Goal: Information Seeking & Learning: Check status

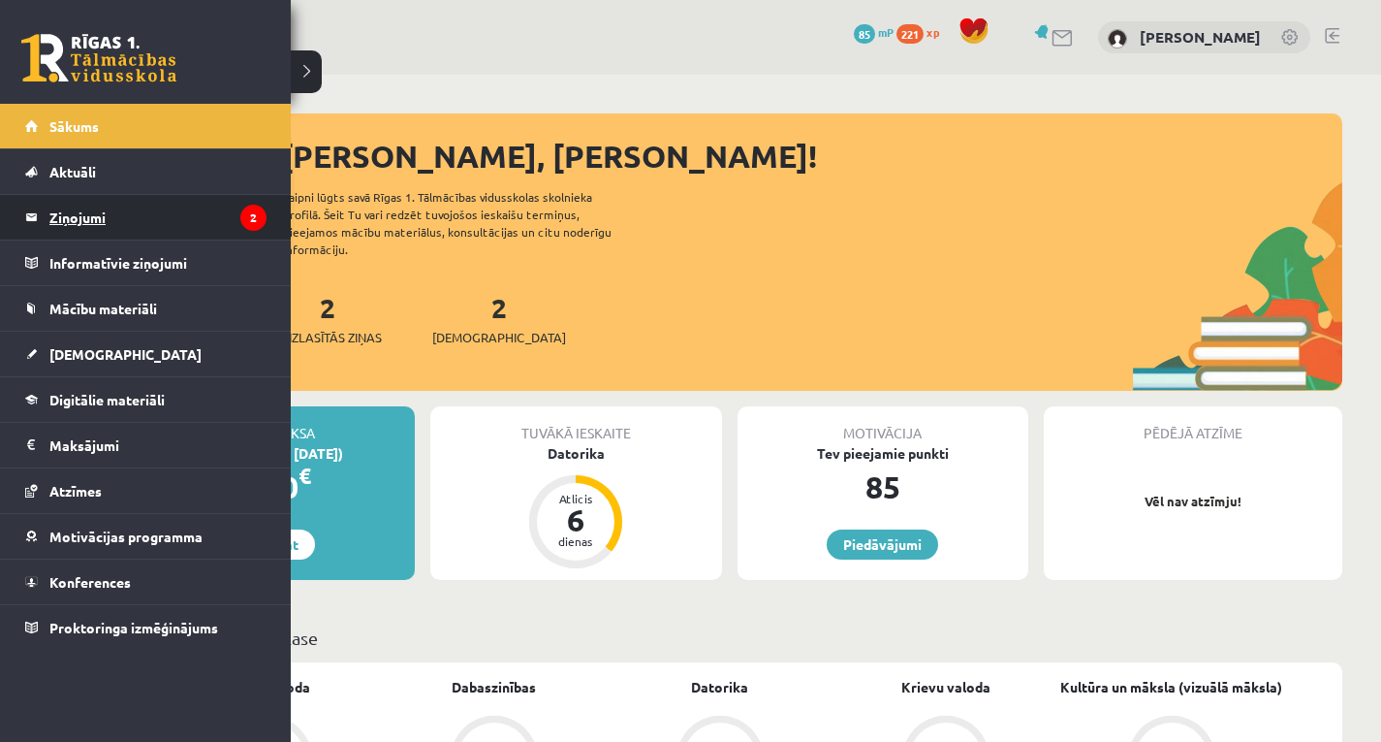
click at [93, 223] on legend "Ziņojumi 2" at bounding box center [157, 217] width 217 height 45
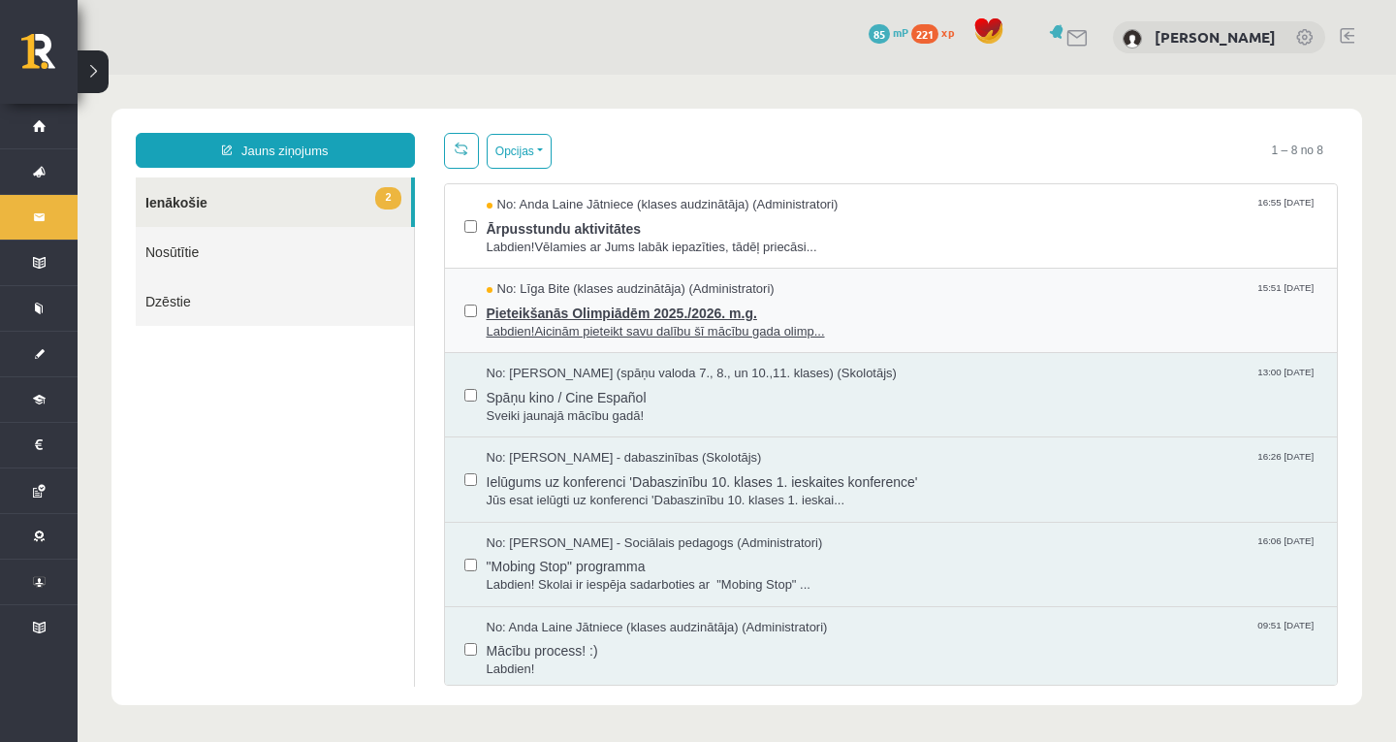
click at [602, 326] on span "Labdien!Aicinām pieteikt savu dalību šī mācību gada olimp..." at bounding box center [903, 332] width 832 height 18
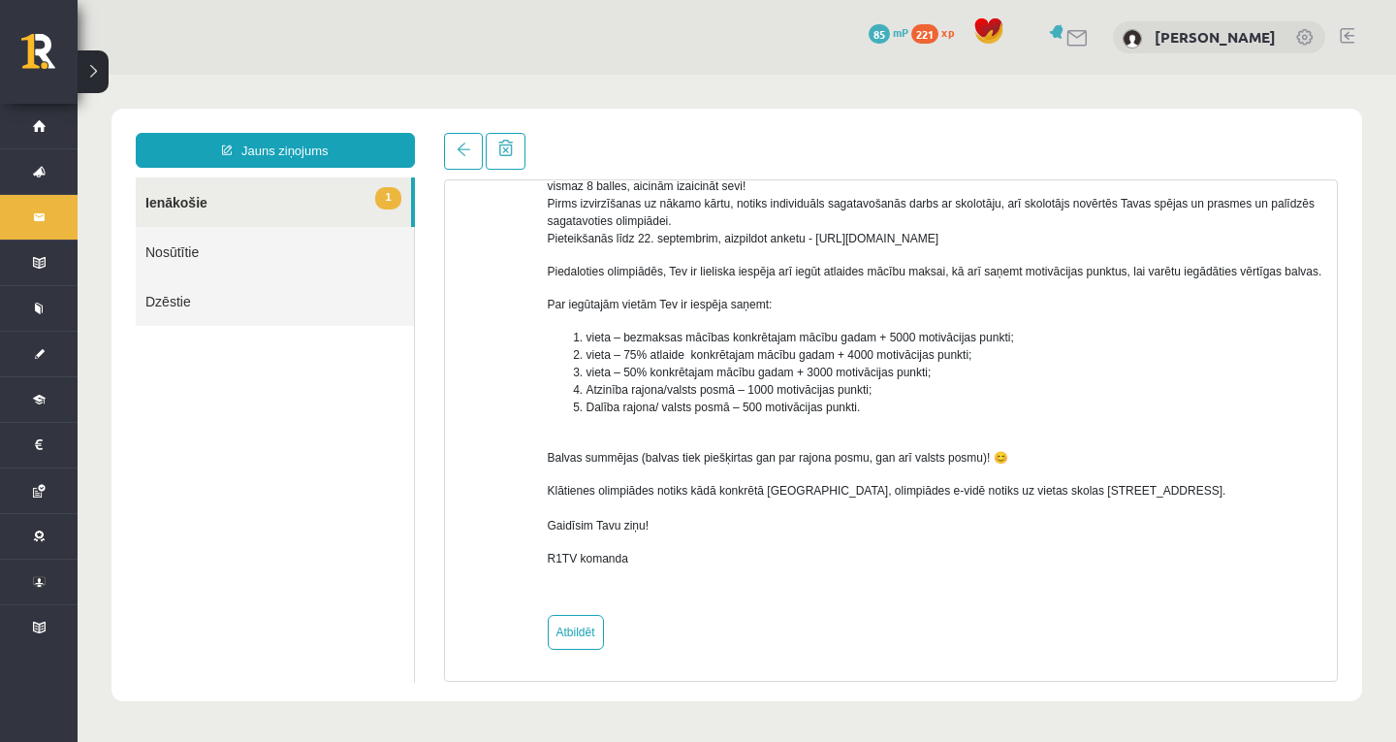
scroll to position [194, 0]
click at [465, 170] on div "Temats: Pieteikšanās Olimpiādēm 2025./2026. m.g. 15:51 [DATE] No: [PERSON_NAME]…" at bounding box center [891, 407] width 924 height 549
click at [465, 166] on link at bounding box center [463, 151] width 39 height 37
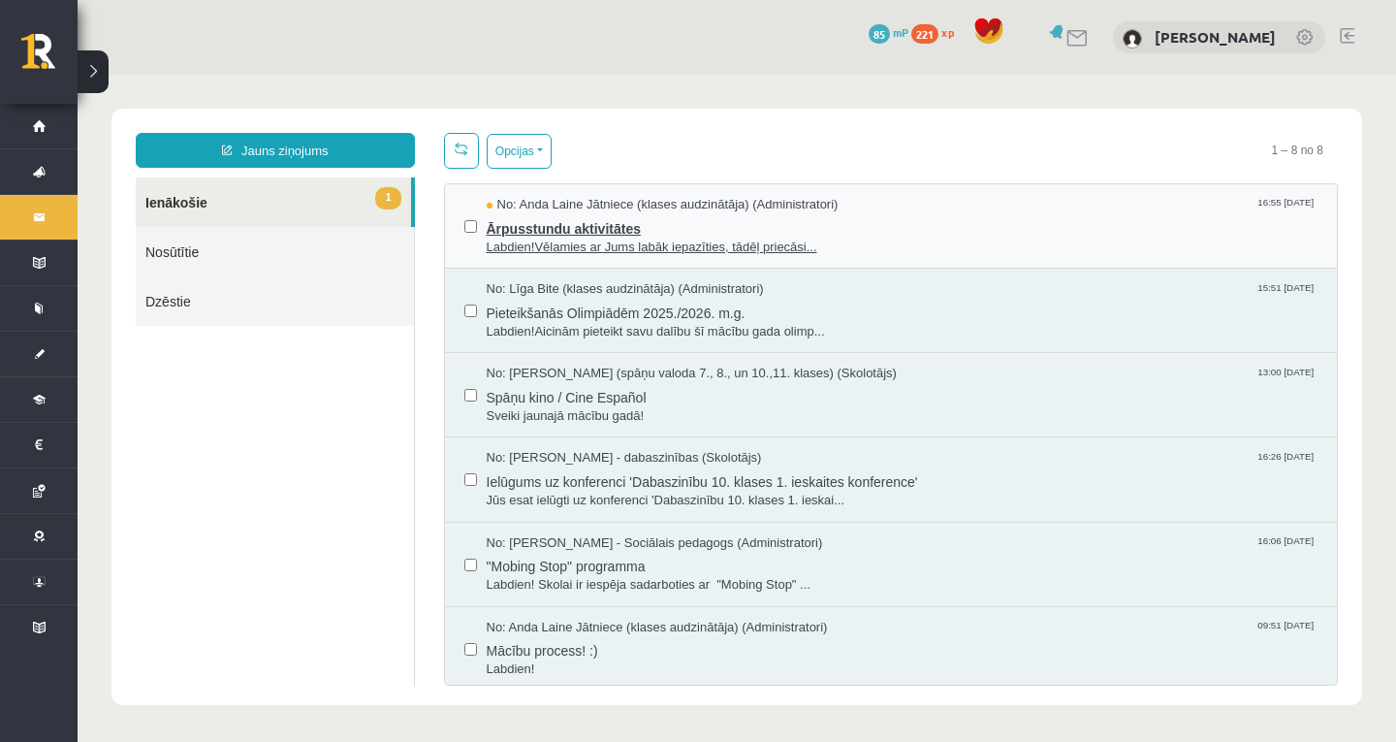
scroll to position [0, 0]
click at [527, 215] on span "Ārpusstundu aktivitātes" at bounding box center [903, 226] width 832 height 24
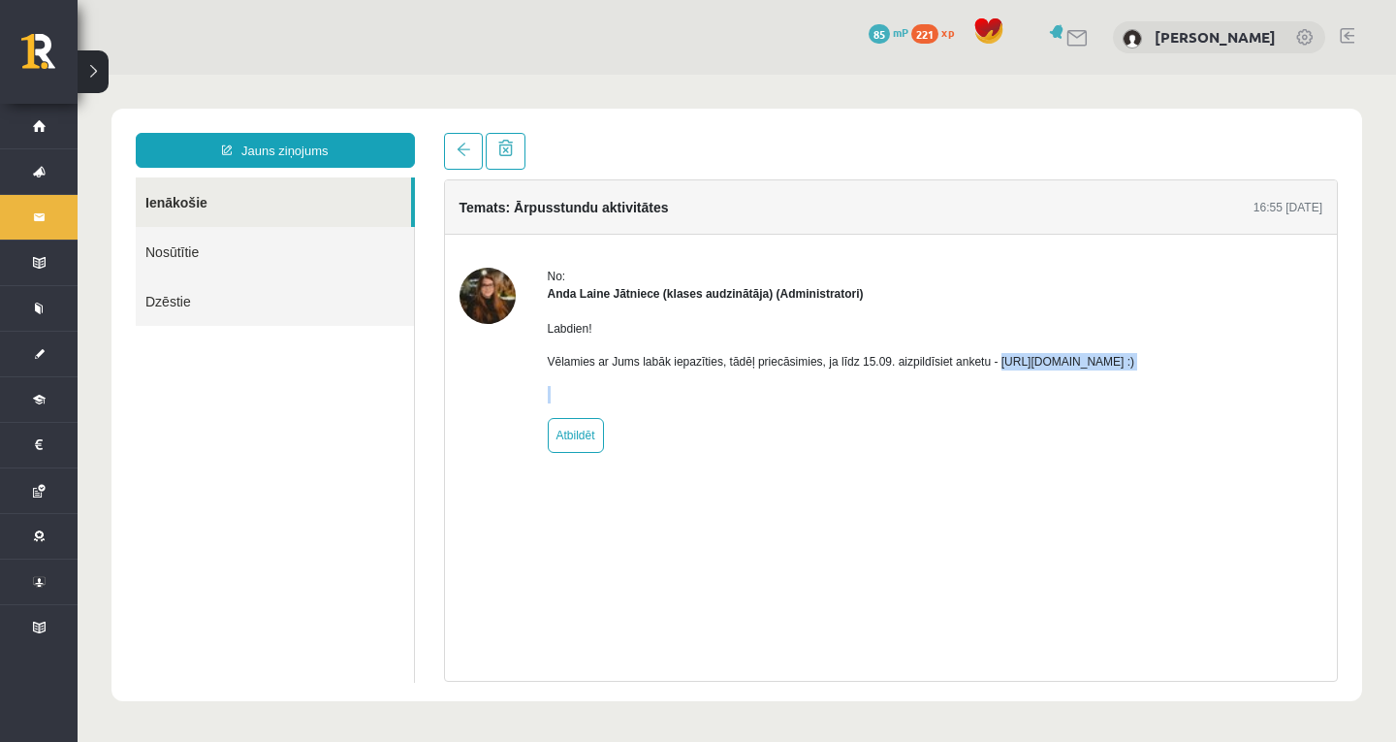
drag, startPoint x: 988, startPoint y: 362, endPoint x: 1274, endPoint y: 404, distance: 289.1
click at [1274, 404] on div "No: [PERSON_NAME] Jātniece (klases audzinātāja) (Administratori) Labdien! Vēlam…" at bounding box center [891, 360] width 864 height 185
drag, startPoint x: 1189, startPoint y: 420, endPoint x: 1165, endPoint y: 409, distance: 26.5
click at [1135, 421] on div "No: [PERSON_NAME] Jātniece (klases audzinātāja) (Administratori) Labdien! Vēlam…" at bounding box center [841, 360] width 587 height 185
drag, startPoint x: 1056, startPoint y: 388, endPoint x: 949, endPoint y: 382, distance: 106.8
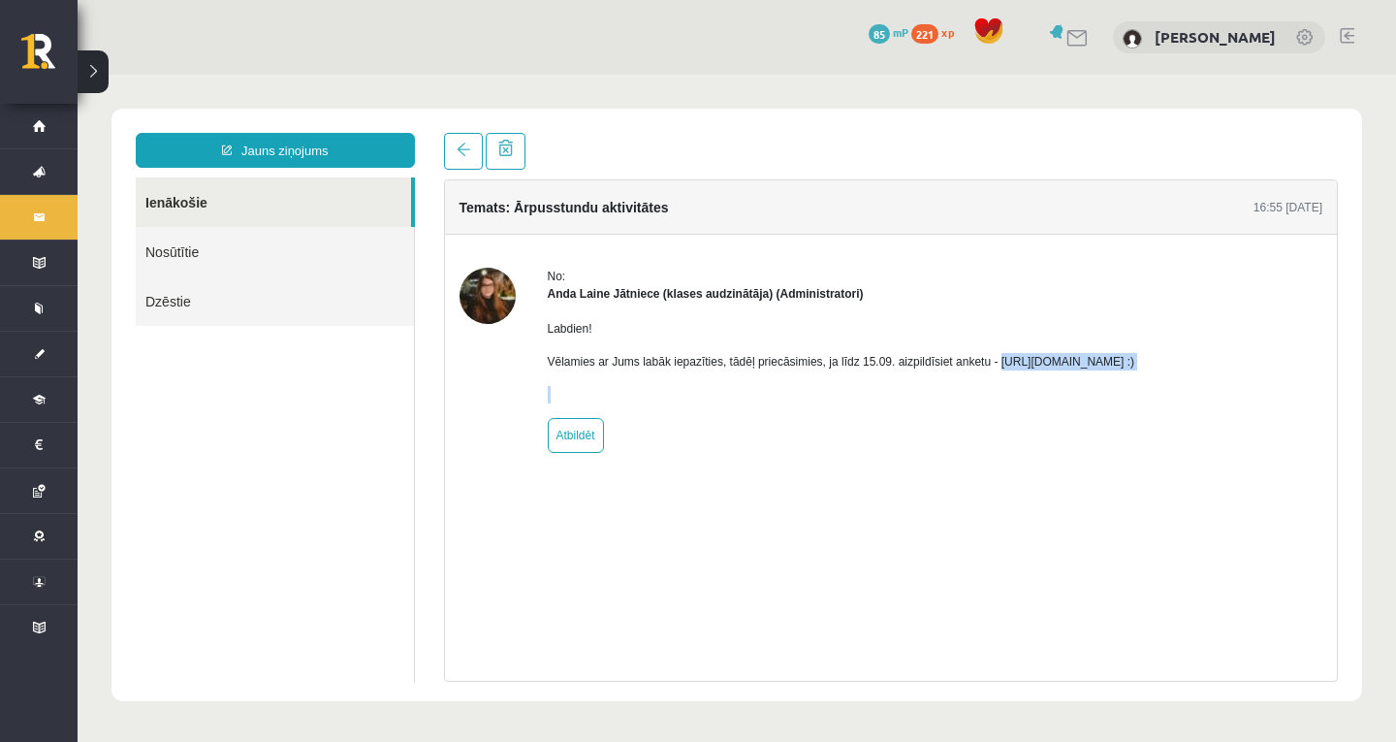
click at [1056, 388] on div "Labdien! Vēlamies ar Jums labāk iepazīties, tādēļ priecāsimies, ja līdz 15.09. …" at bounding box center [841, 352] width 587 height 101
copy body "lorem://ipsum.dol/sItaMEtcONsEC3aD9 :) Elitsedd Eiusm temporin × Utl: Etdolore …"
click at [463, 142] on link at bounding box center [463, 151] width 39 height 37
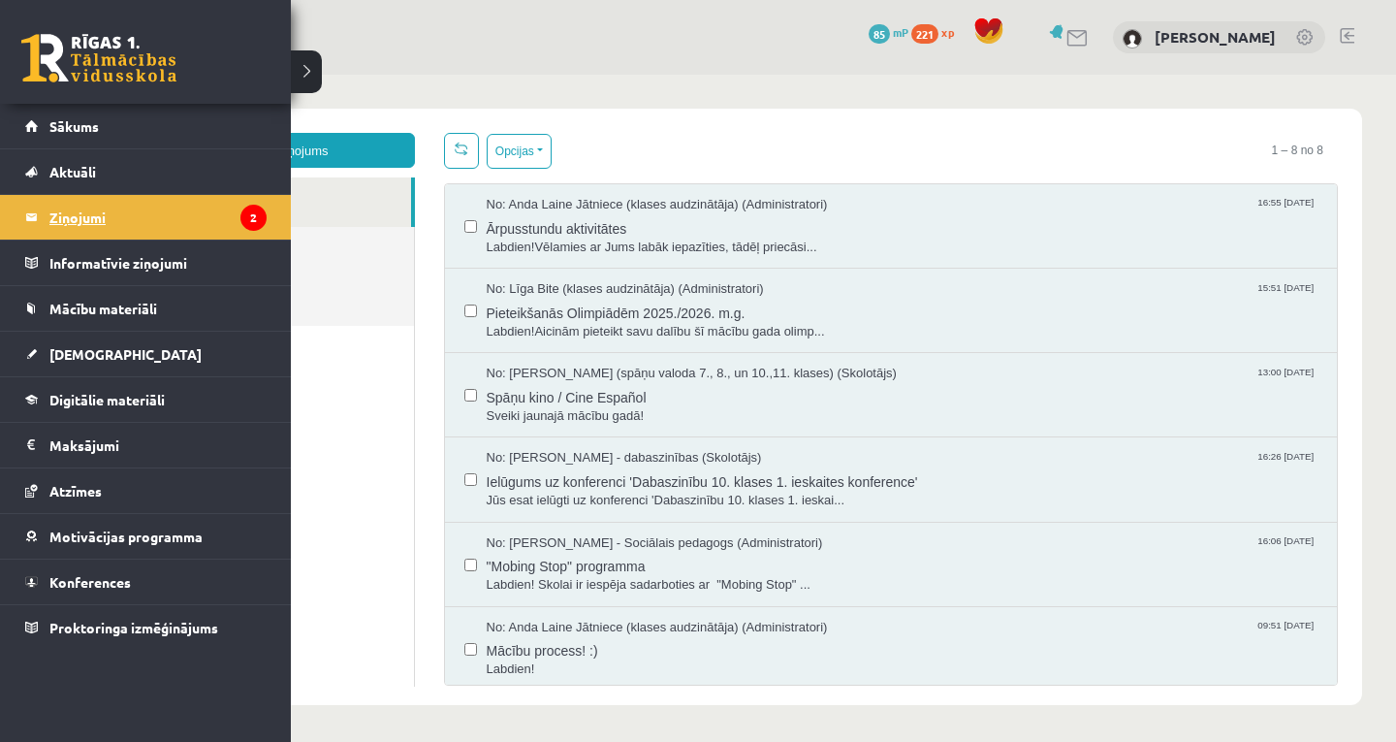
click at [236, 209] on legend "Ziņojumi 2" at bounding box center [157, 217] width 217 height 45
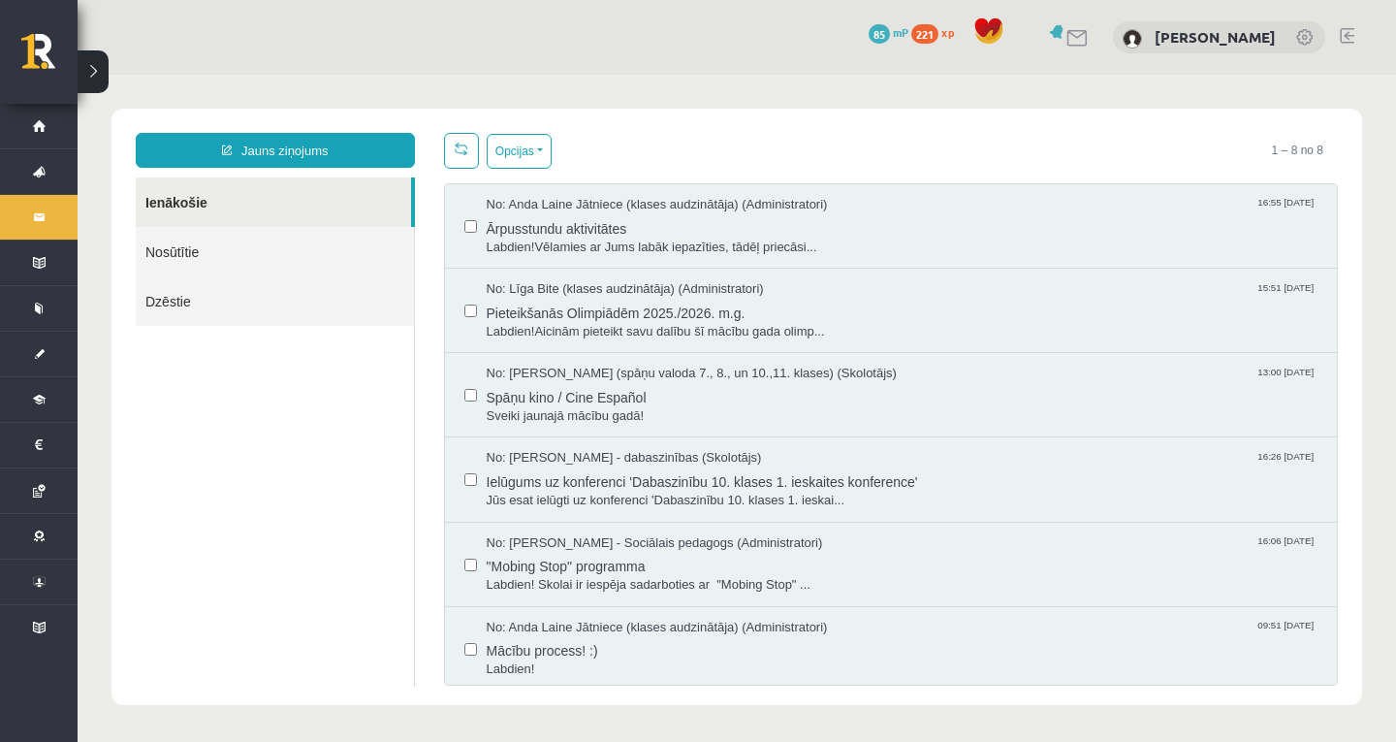
click at [257, 261] on link "Nosūtītie" at bounding box center [275, 251] width 278 height 49
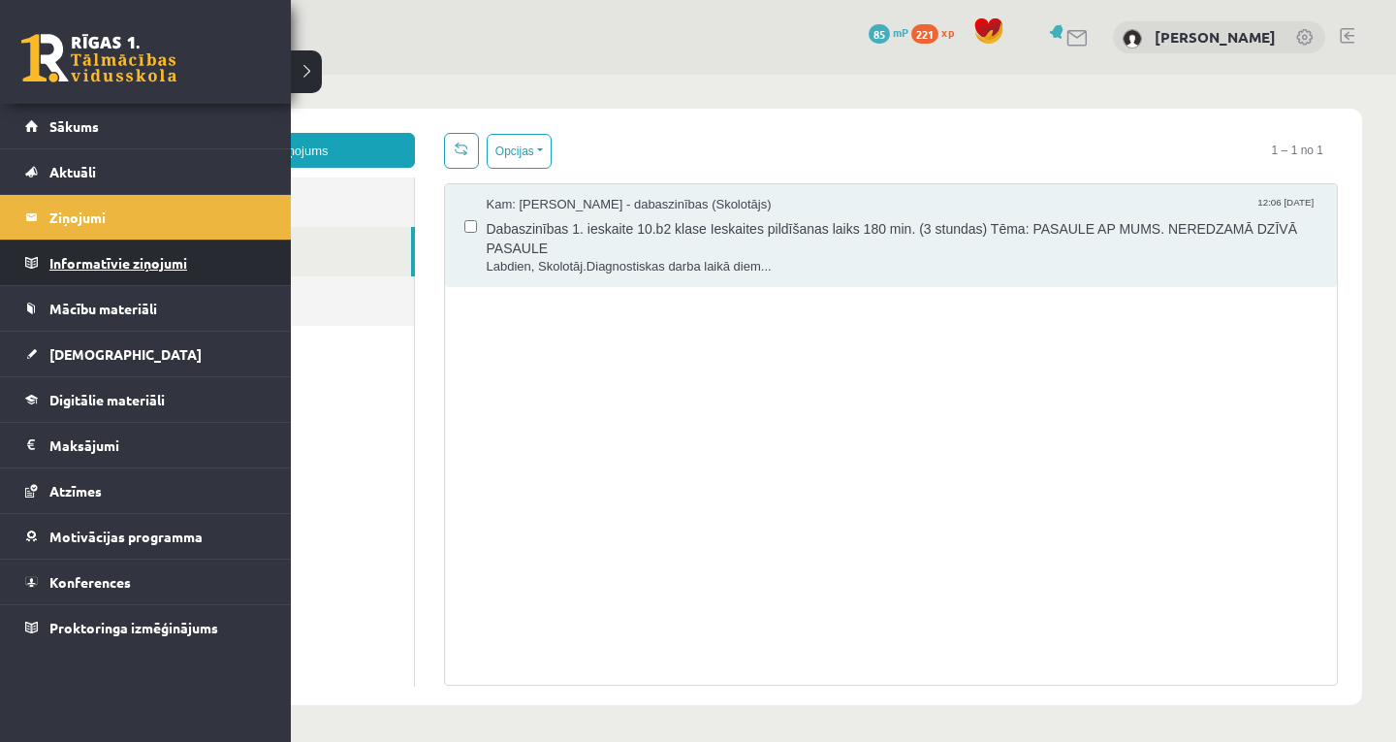
click at [88, 257] on legend "Informatīvie ziņojumi 0" at bounding box center [157, 262] width 217 height 45
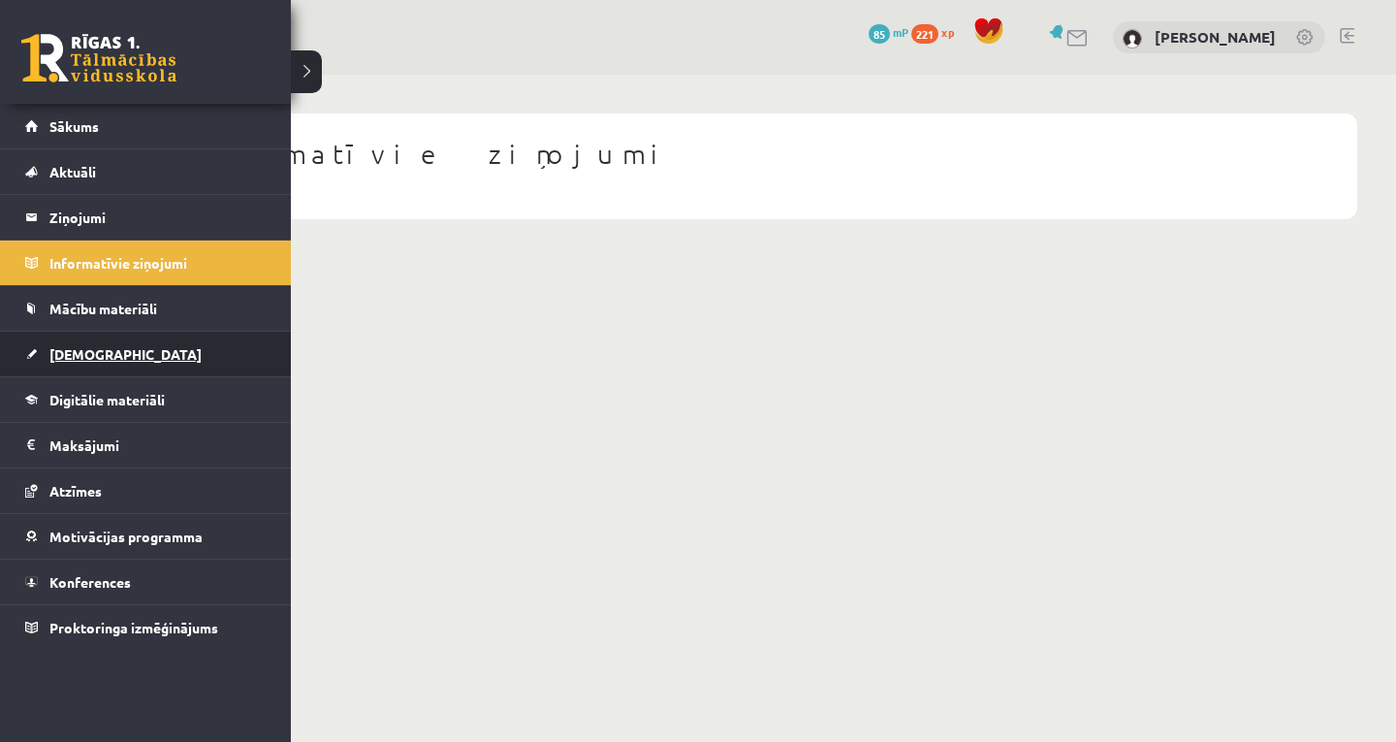
click at [71, 360] on span "[DEMOGRAPHIC_DATA]" at bounding box center [125, 353] width 152 height 17
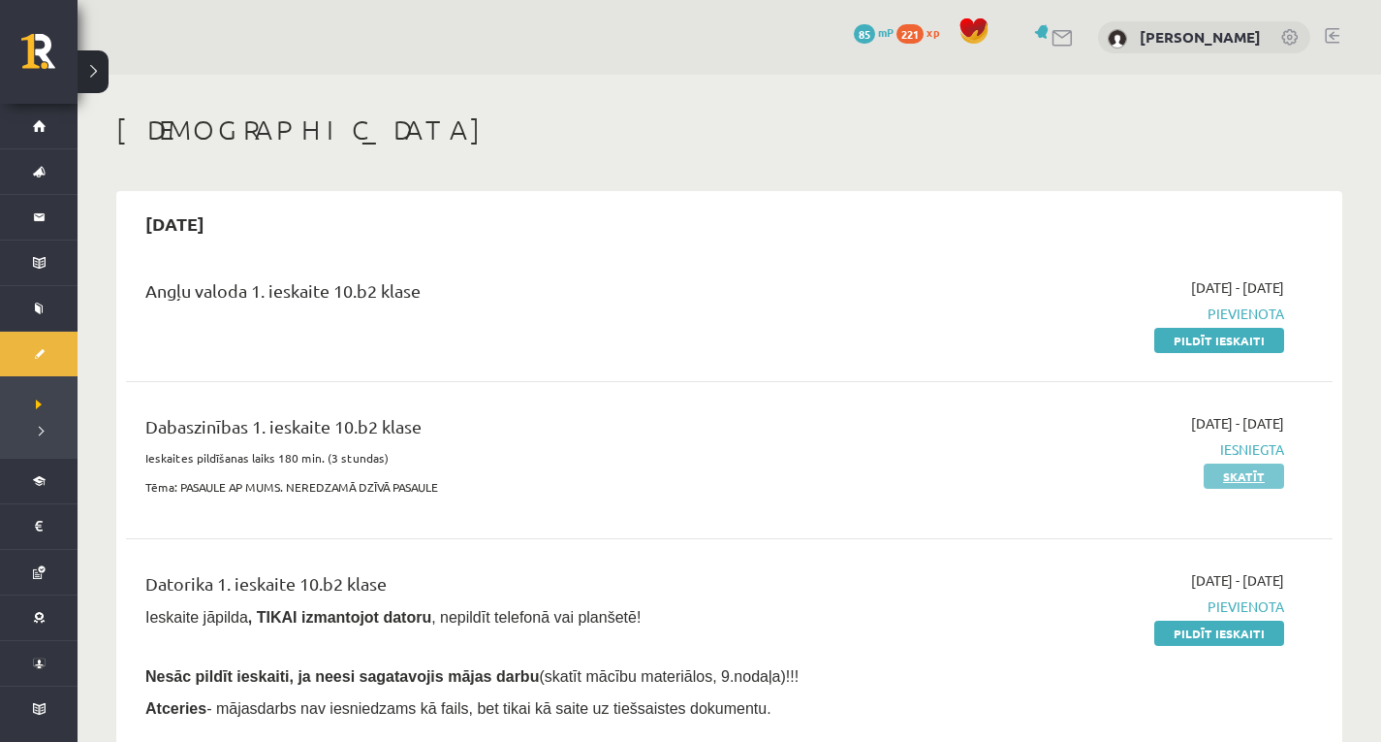
click at [1248, 486] on link "Skatīt" at bounding box center [1244, 475] width 80 height 25
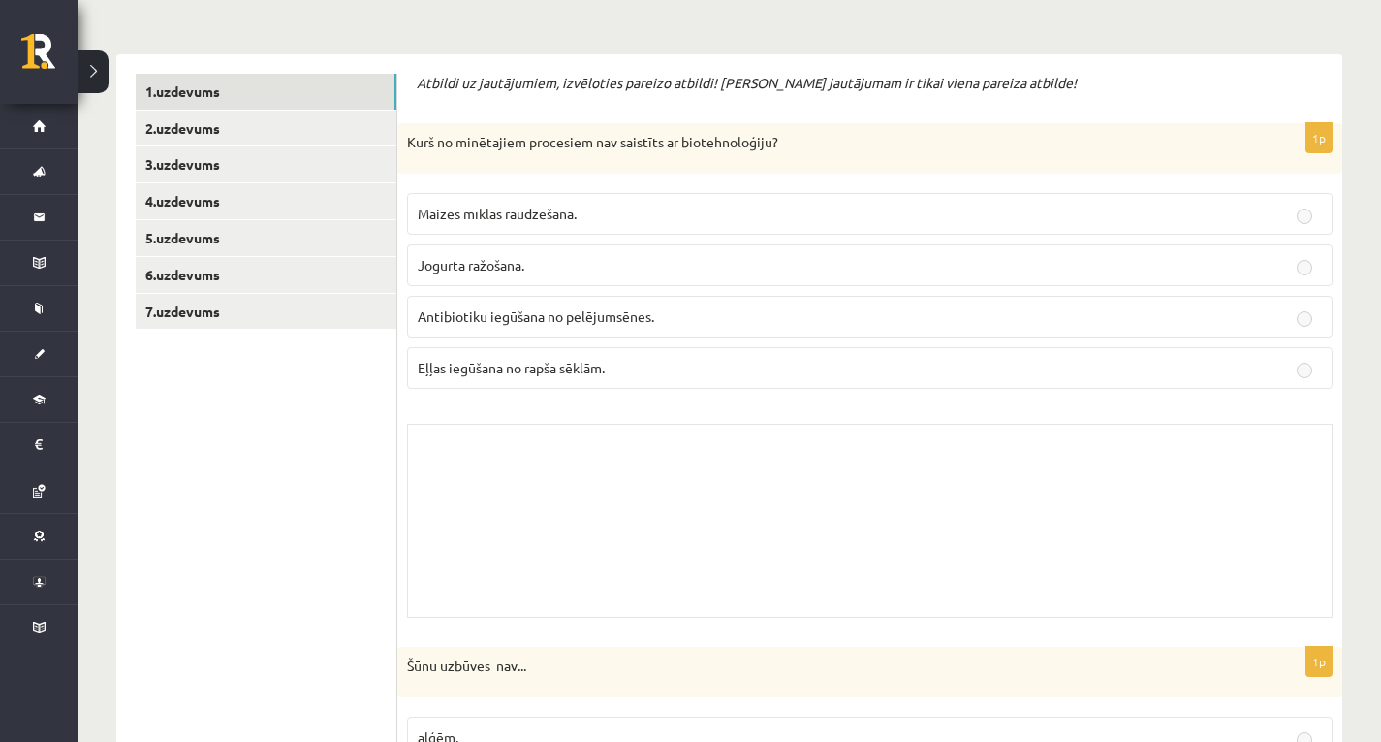
scroll to position [97, 0]
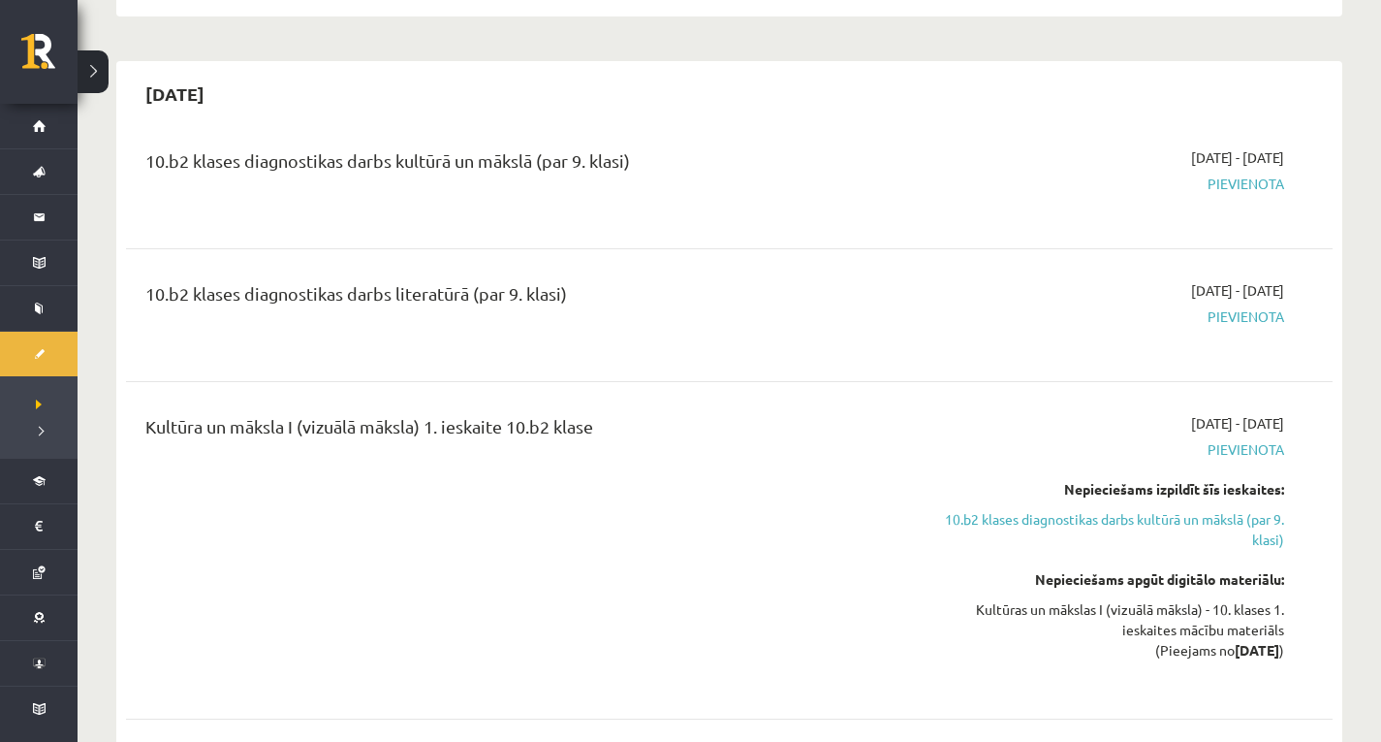
scroll to position [969, 0]
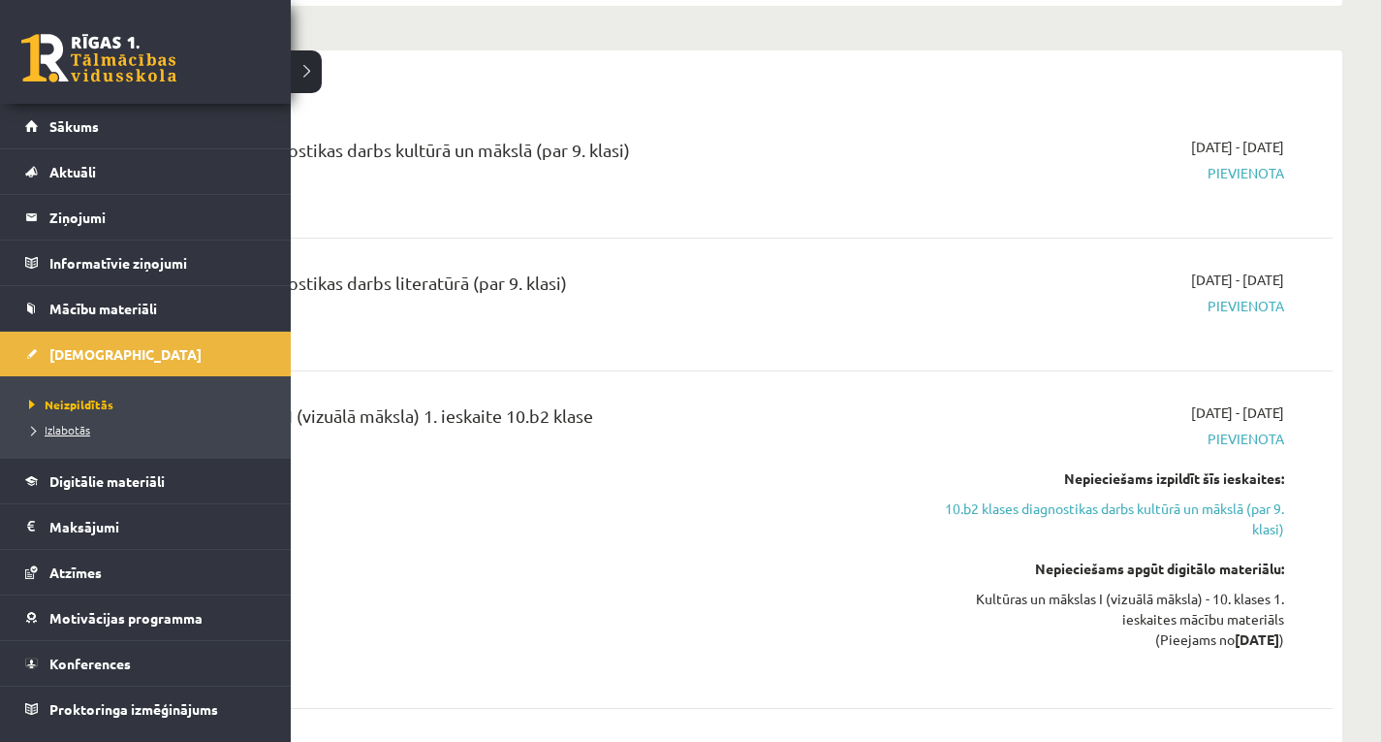
click at [77, 428] on span "Izlabotās" at bounding box center [57, 430] width 66 height 16
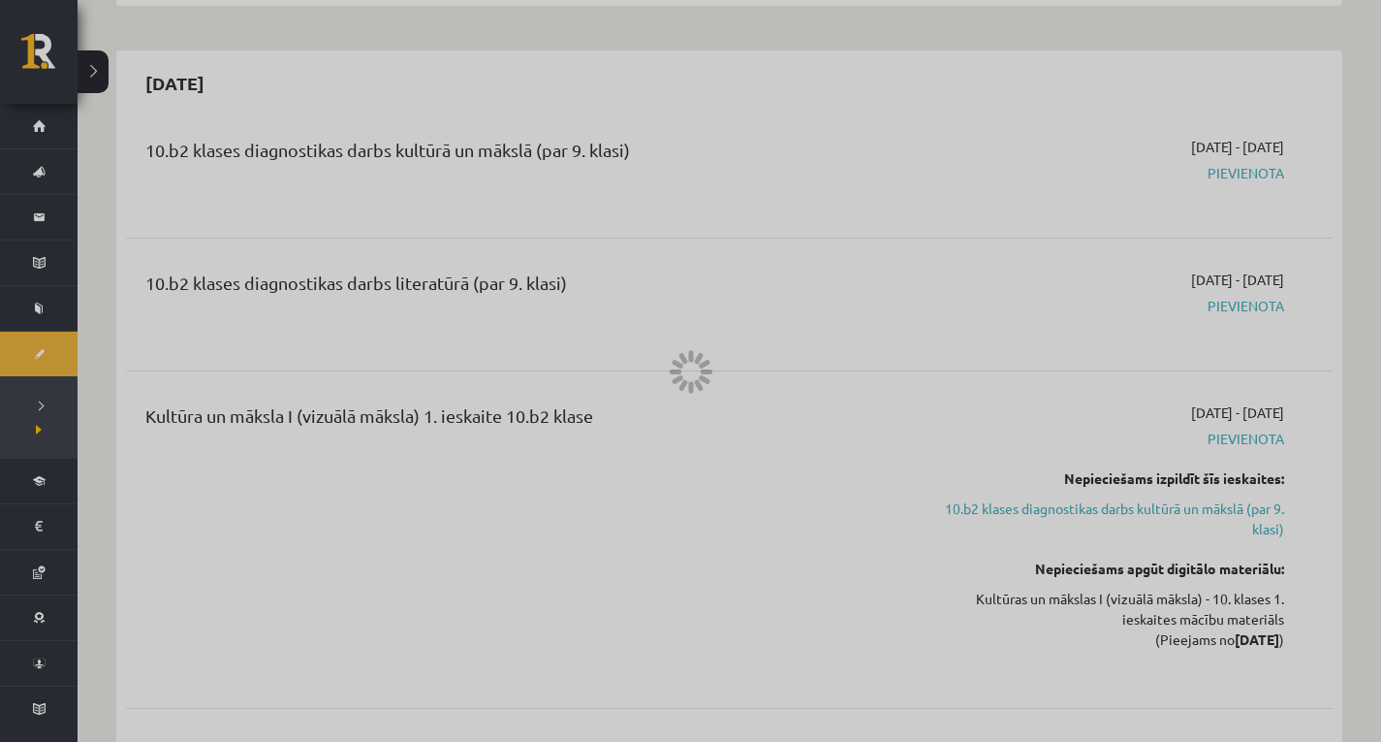
scroll to position [370, 0]
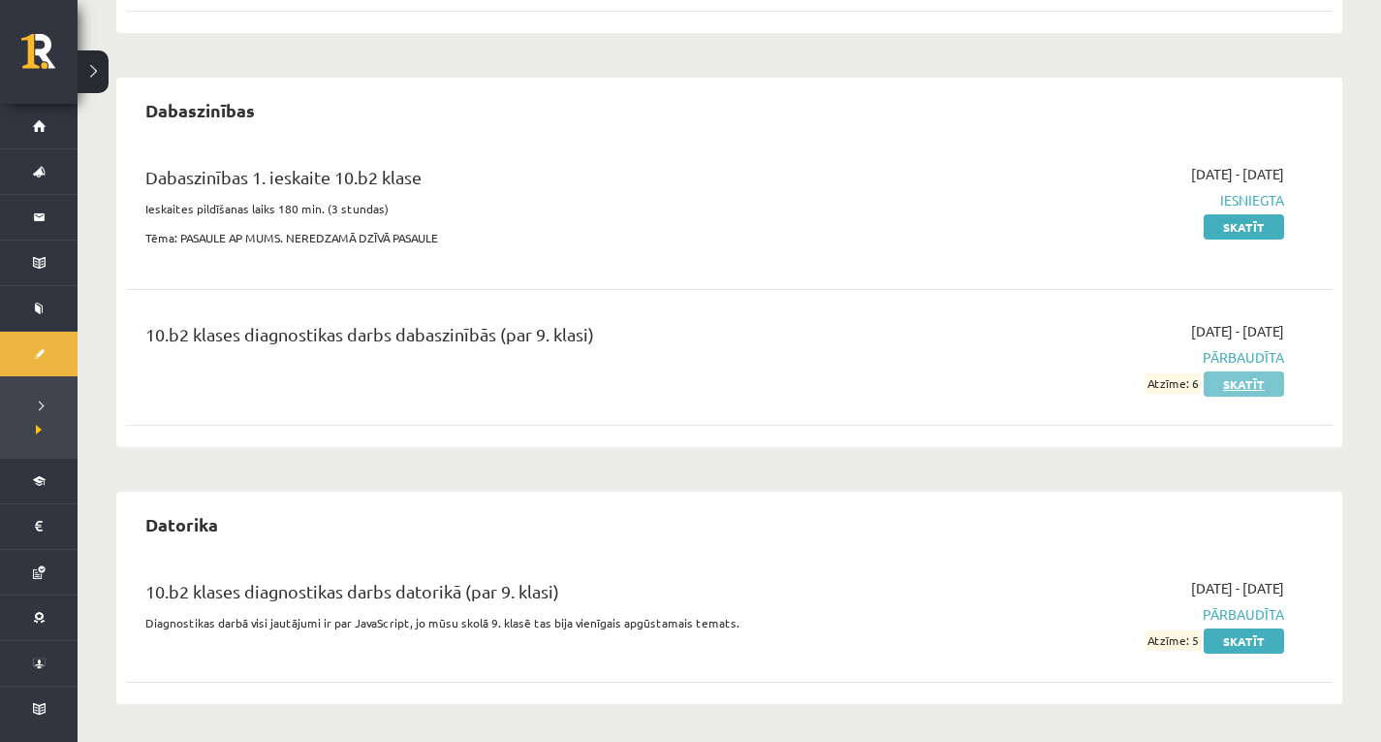
click at [1264, 385] on link "Skatīt" at bounding box center [1244, 383] width 80 height 25
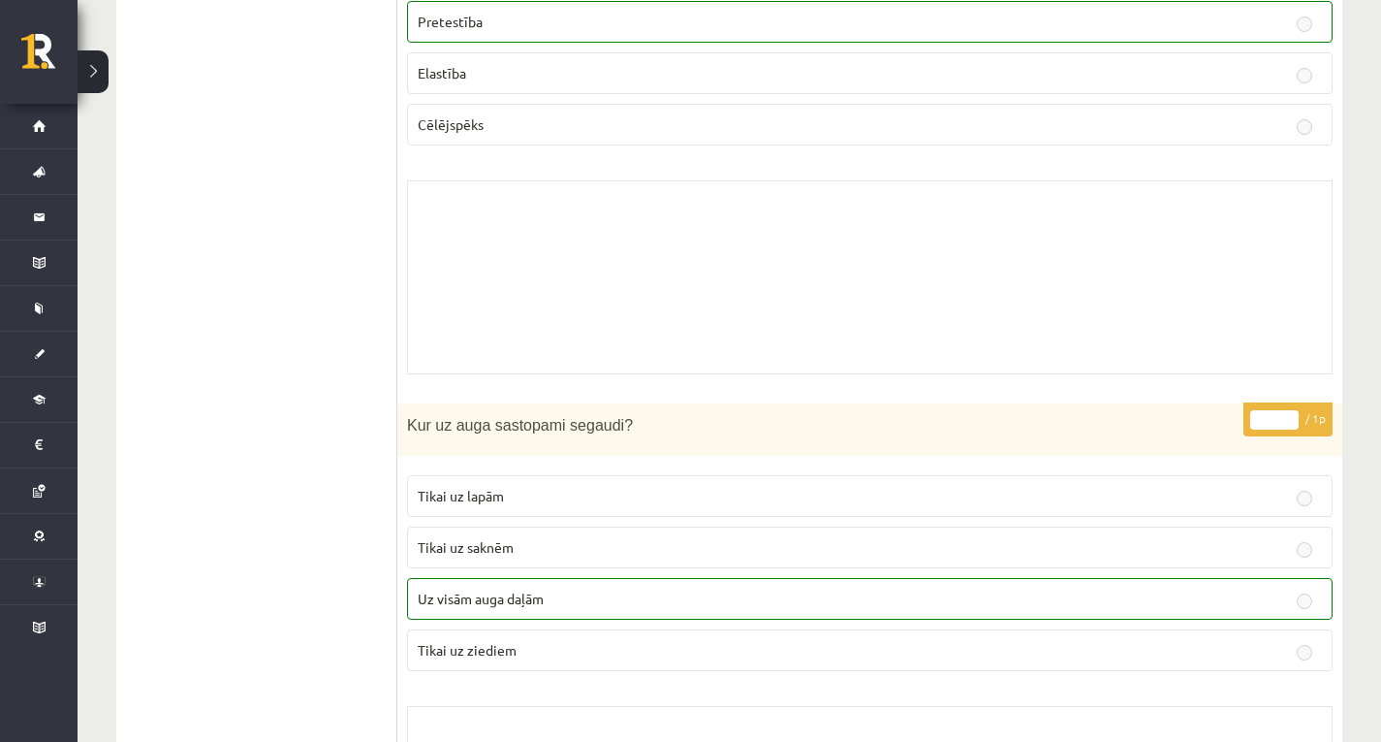
scroll to position [1648, 0]
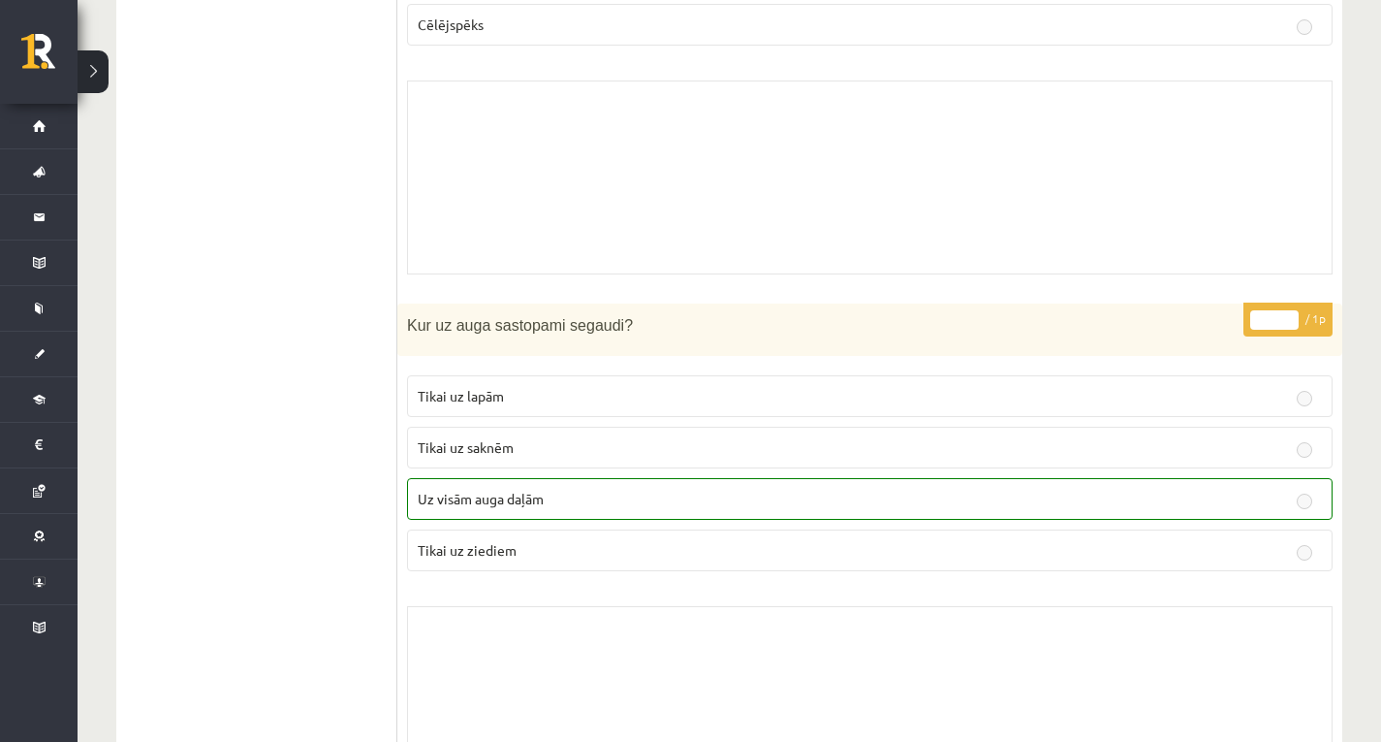
drag, startPoint x: 0, startPoint y: 0, endPoint x: 894, endPoint y: 239, distance: 925.3
click at [894, 239] on div "Skolotāja pielikums" at bounding box center [870, 177] width 926 height 194
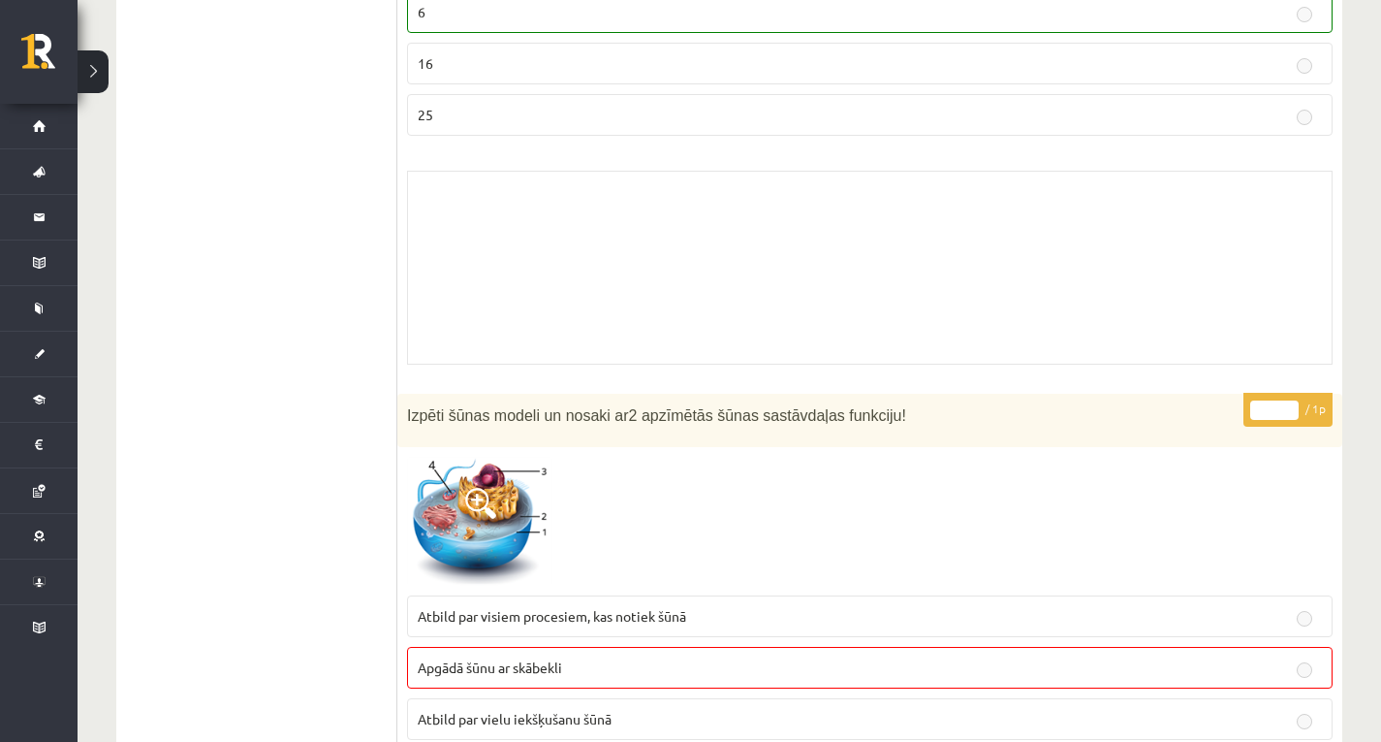
scroll to position [4071, 0]
